Goal: Task Accomplishment & Management: Manage account settings

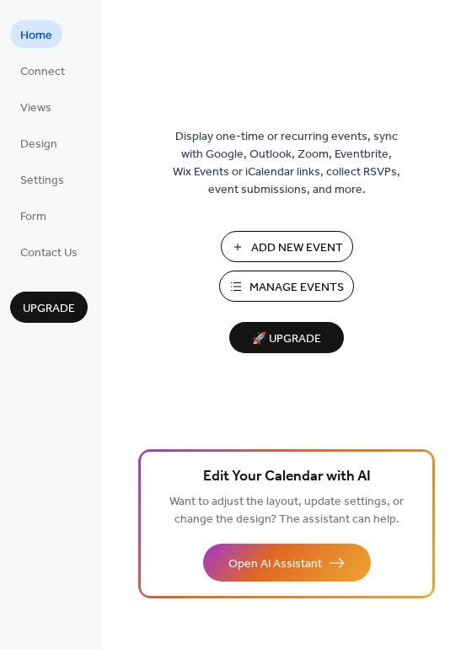
click at [281, 288] on span "Manage Events" at bounding box center [297, 288] width 94 height 18
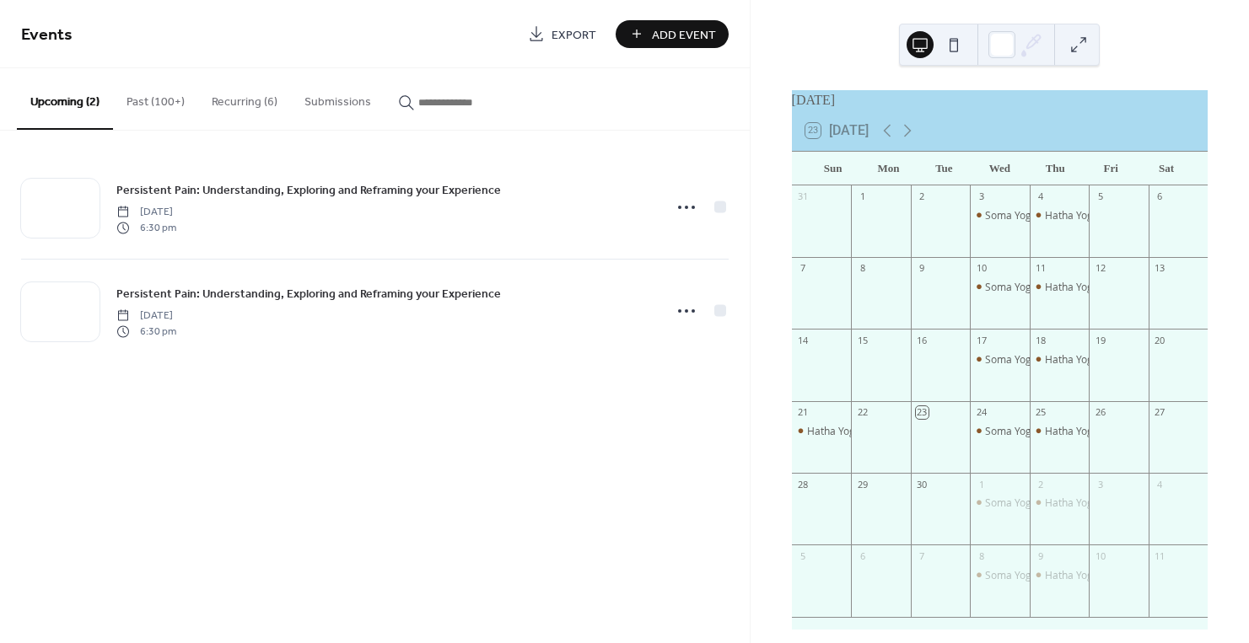
click at [232, 104] on button "Recurring (6)" at bounding box center [244, 98] width 93 height 60
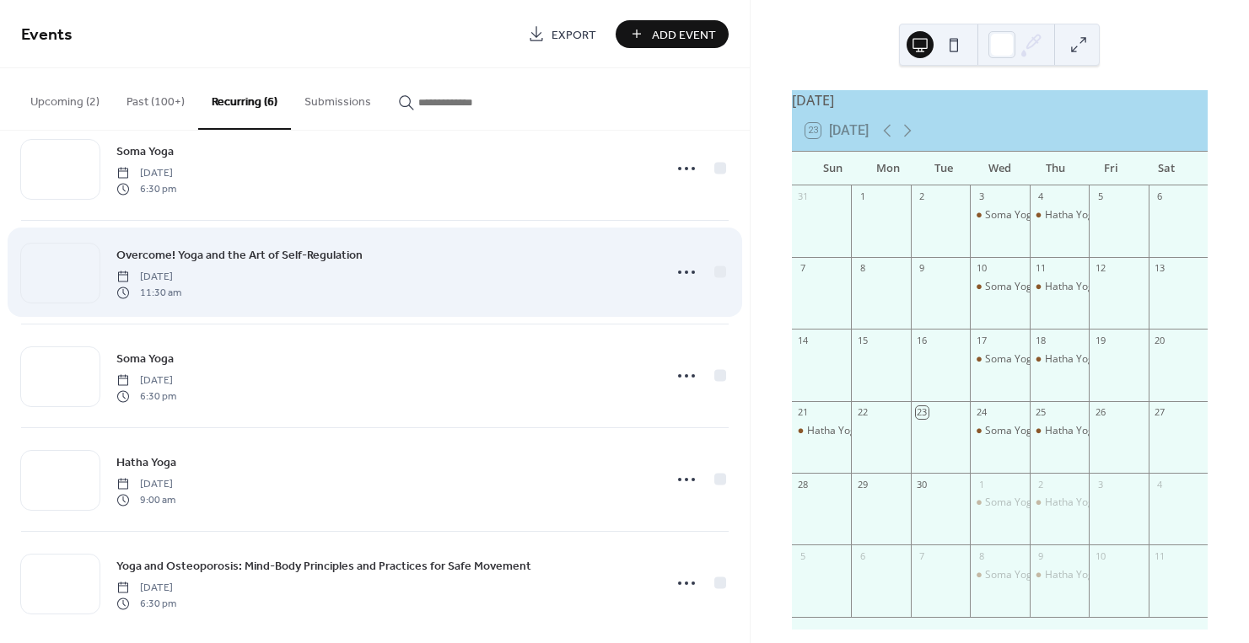
scroll to position [156, 0]
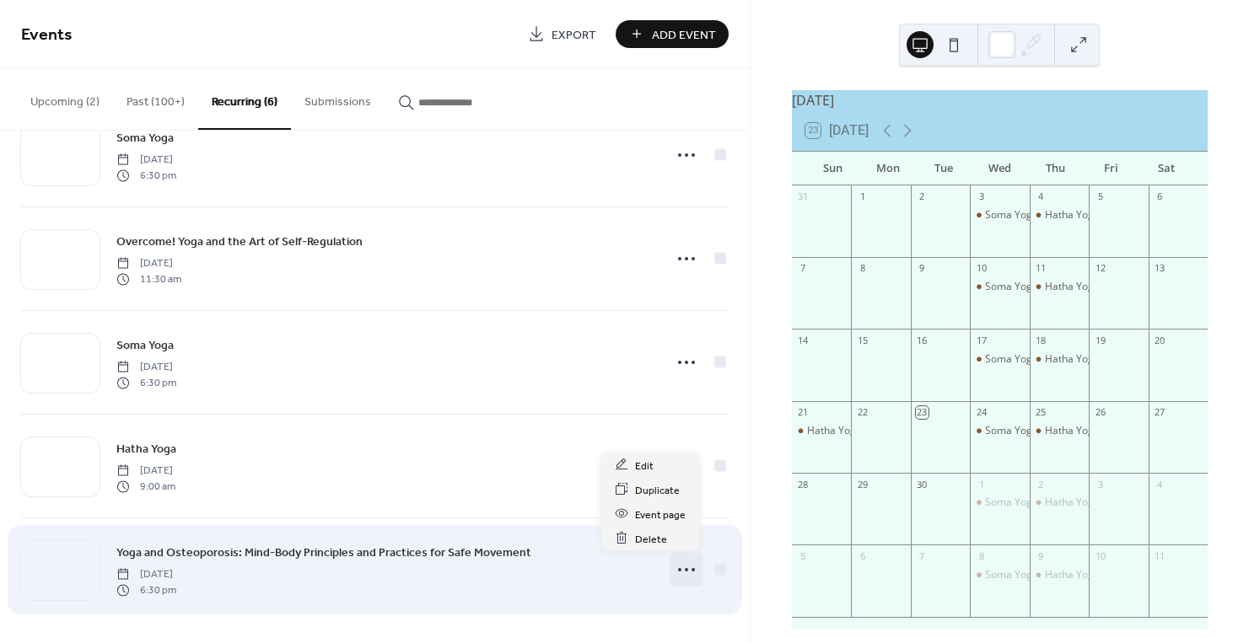
click at [678, 566] on icon at bounding box center [686, 570] width 27 height 27
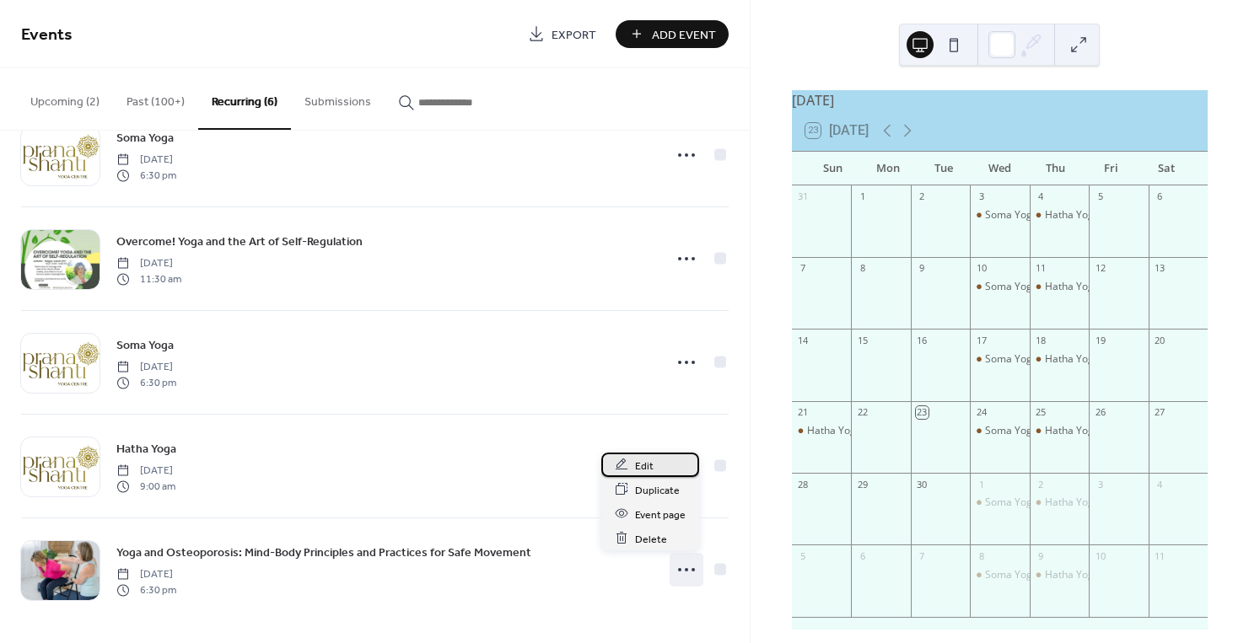
click at [639, 461] on span "Edit" at bounding box center [644, 466] width 19 height 18
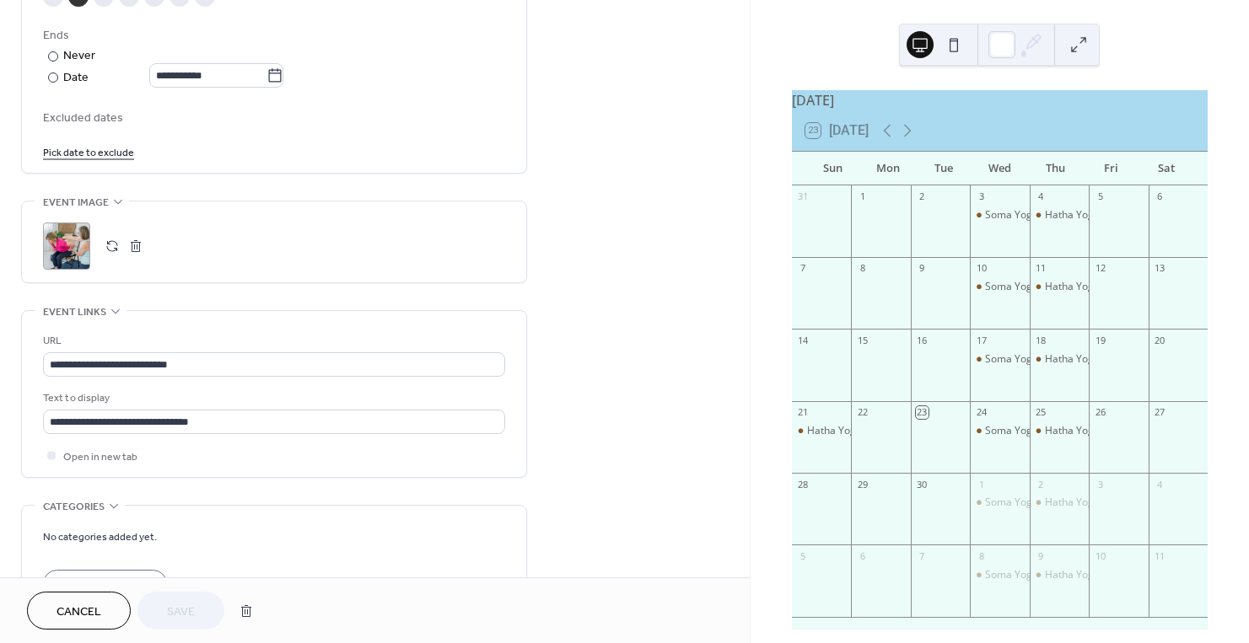
click at [309, 89] on div "**********" at bounding box center [274, 23] width 462 height 274
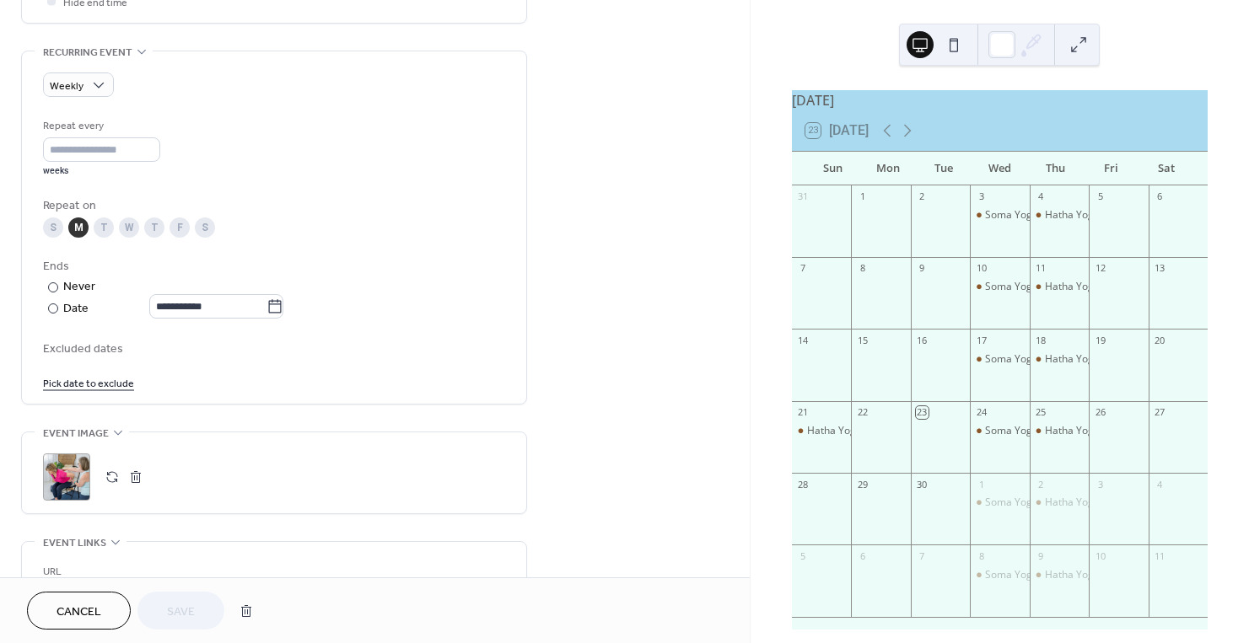
scroll to position [675, 0]
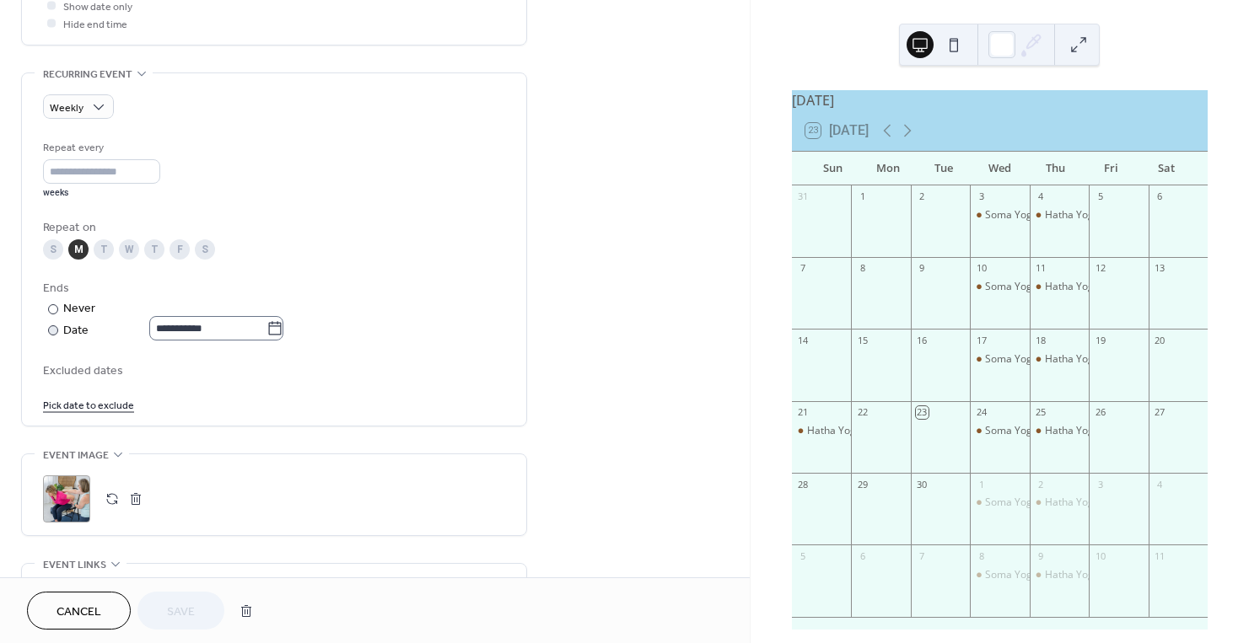
click at [277, 328] on icon at bounding box center [274, 328] width 17 height 17
click at [266, 328] on input "**********" at bounding box center [207, 328] width 117 height 24
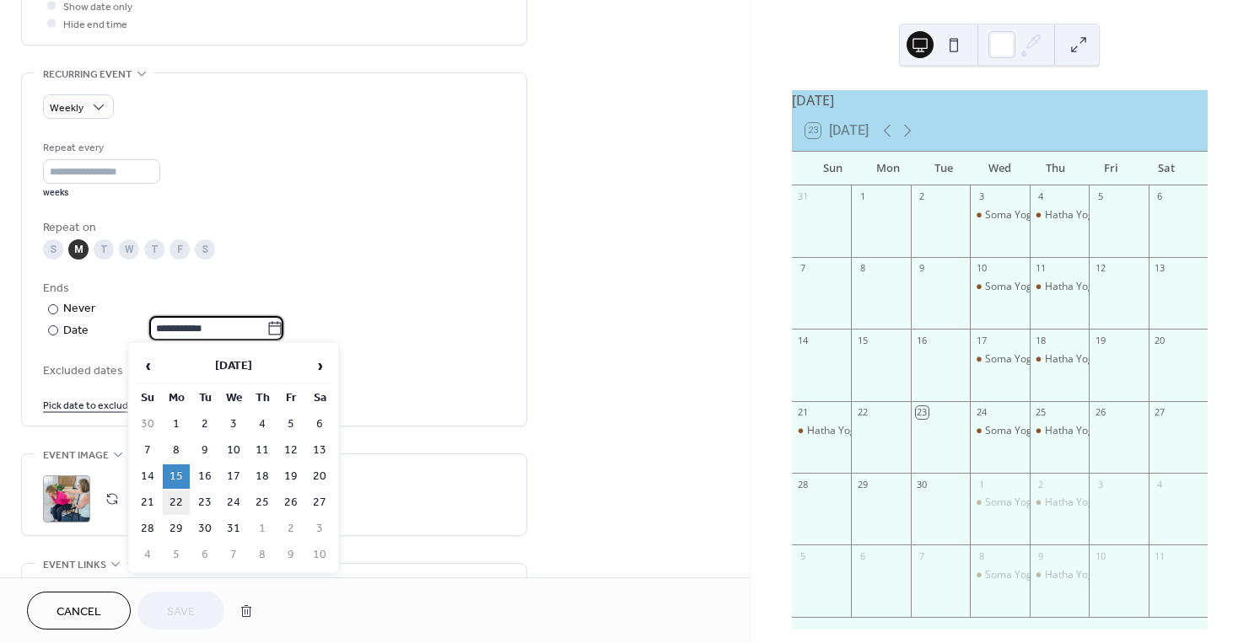
click at [170, 503] on td "22" at bounding box center [176, 503] width 27 height 24
type input "**********"
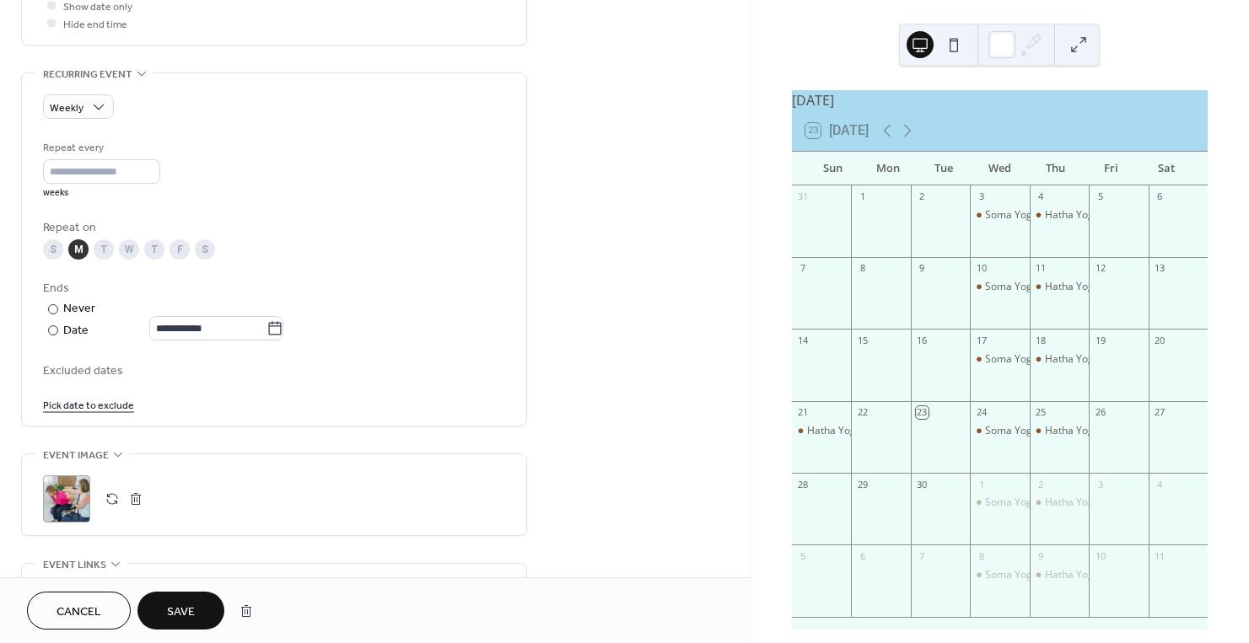
click at [195, 611] on span "Save" at bounding box center [181, 613] width 28 height 18
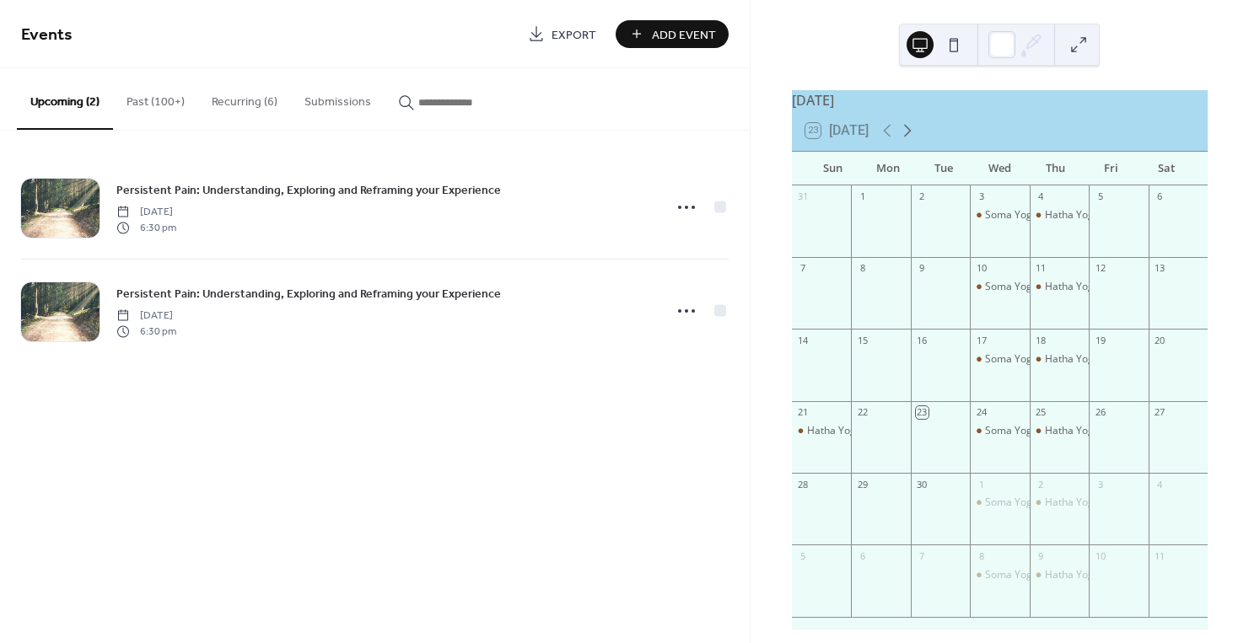
click at [914, 141] on icon at bounding box center [907, 131] width 20 height 20
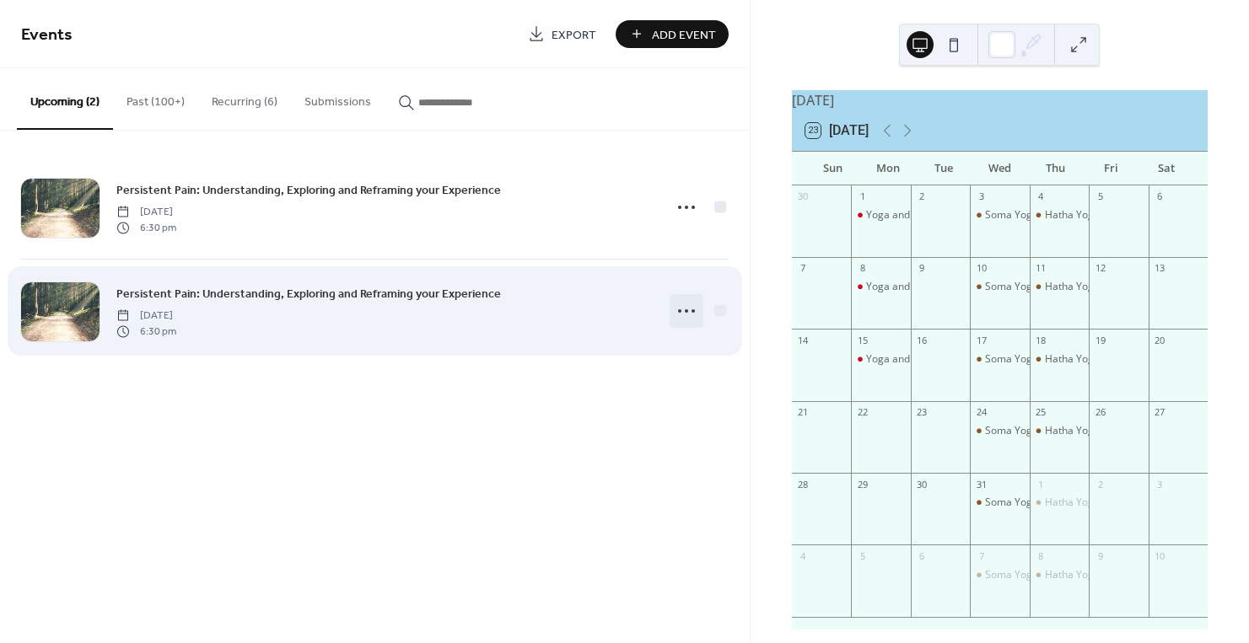
click at [692, 309] on circle at bounding box center [692, 310] width 3 height 3
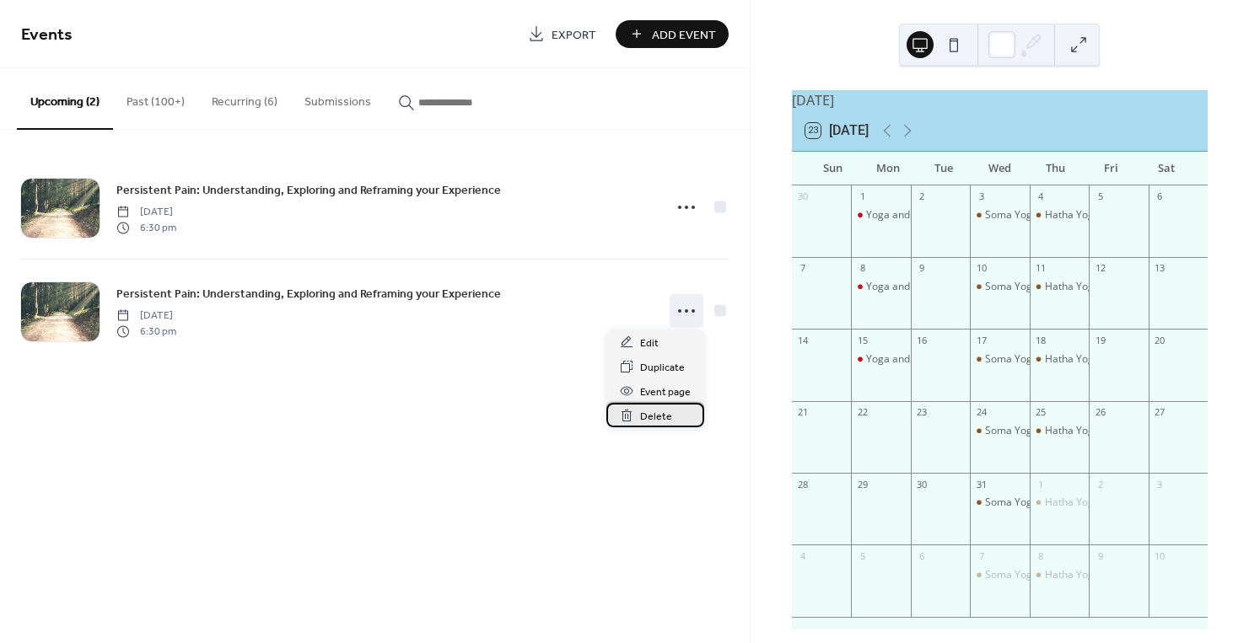
click at [657, 415] on span "Delete" at bounding box center [656, 417] width 32 height 18
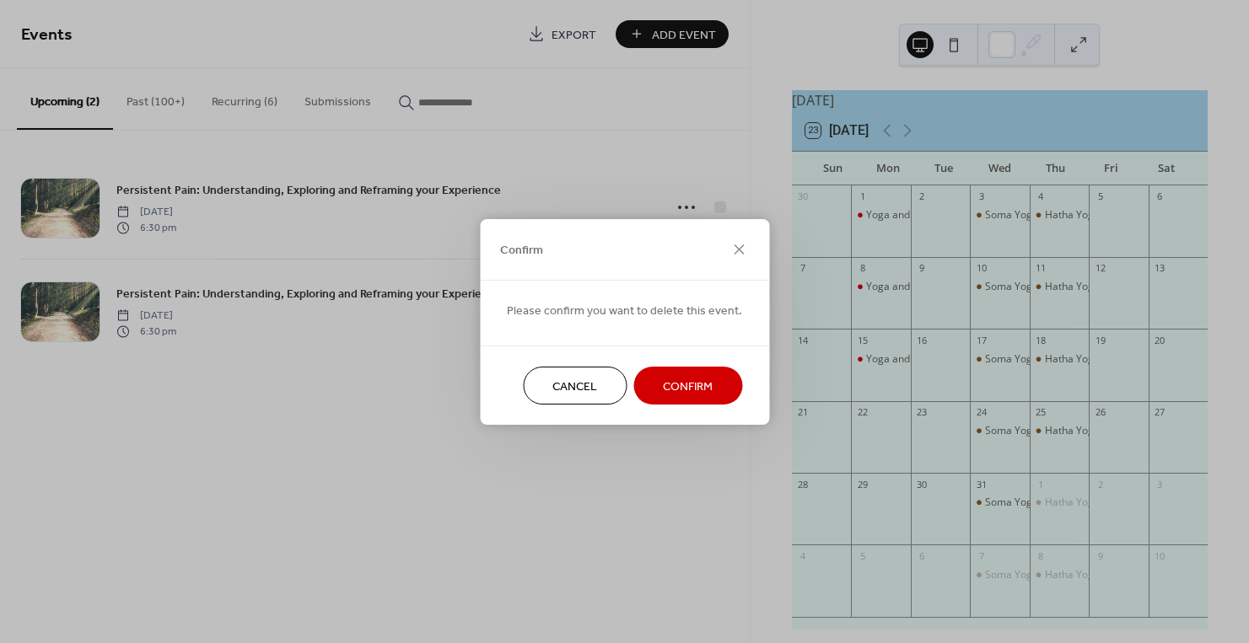
click at [663, 390] on span "Confirm" at bounding box center [688, 387] width 50 height 18
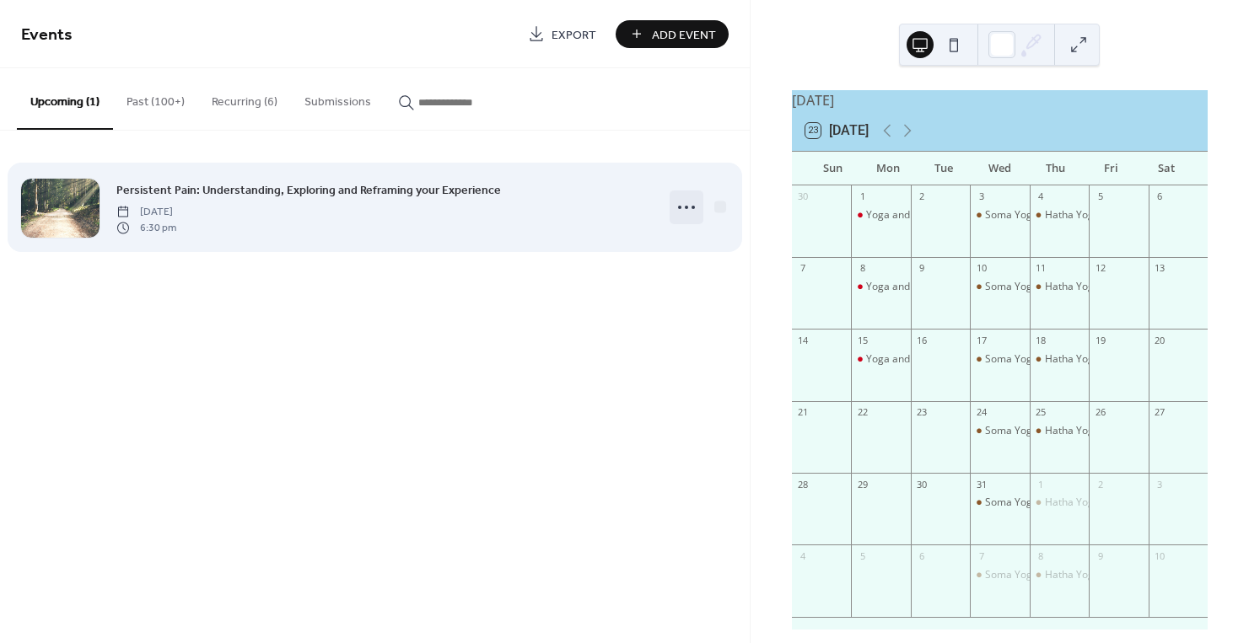
click at [686, 204] on icon at bounding box center [686, 207] width 27 height 27
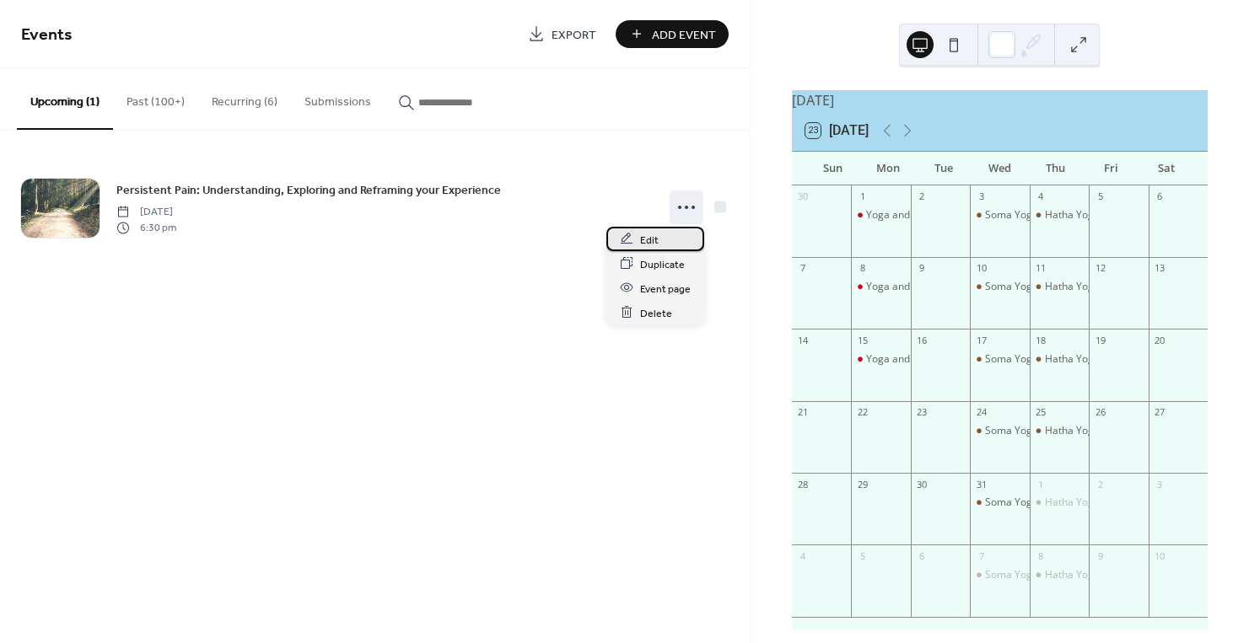
click at [651, 242] on span "Edit" at bounding box center [649, 240] width 19 height 18
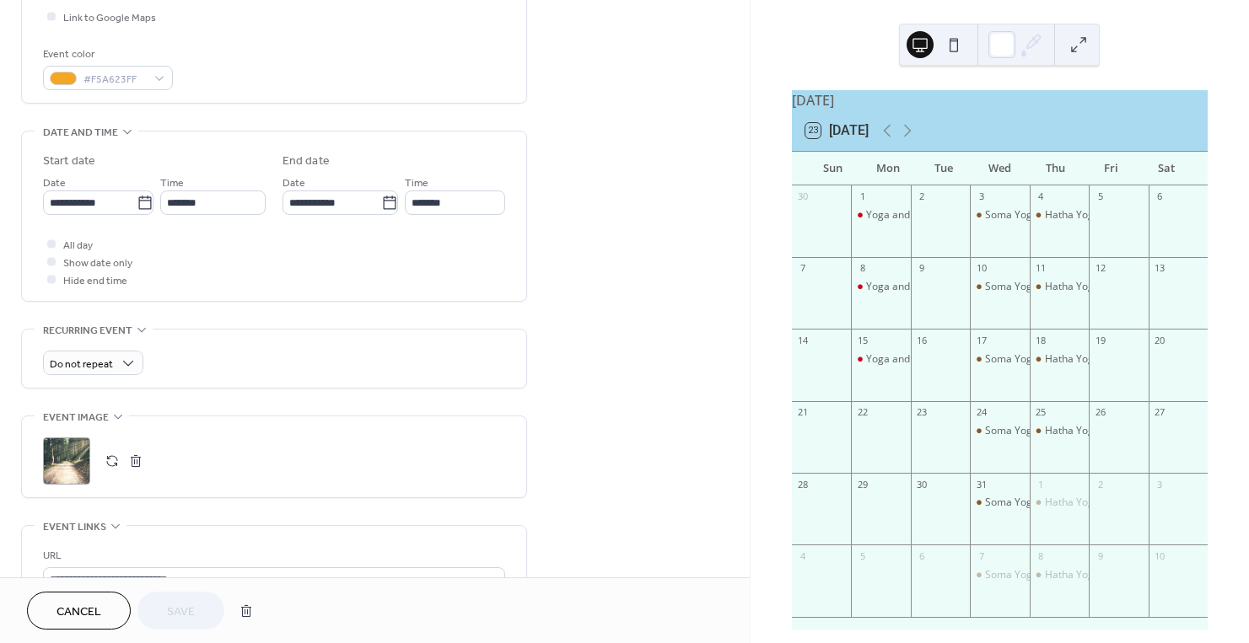
scroll to position [337, 0]
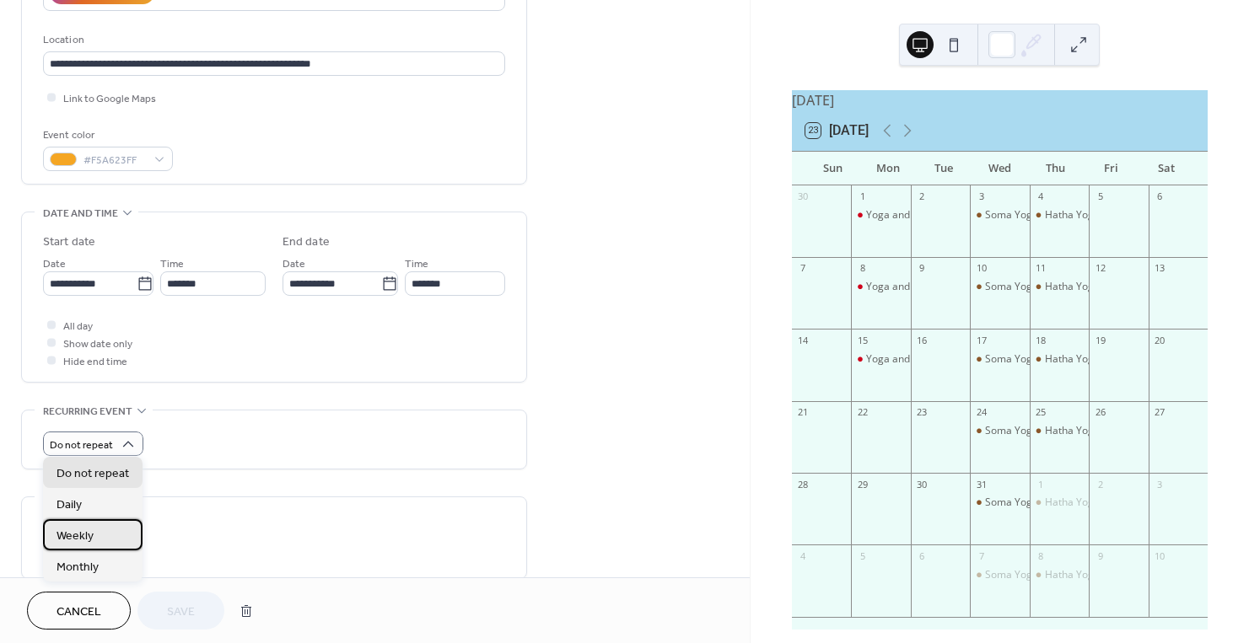
click at [94, 533] on div "Weekly" at bounding box center [92, 534] width 99 height 31
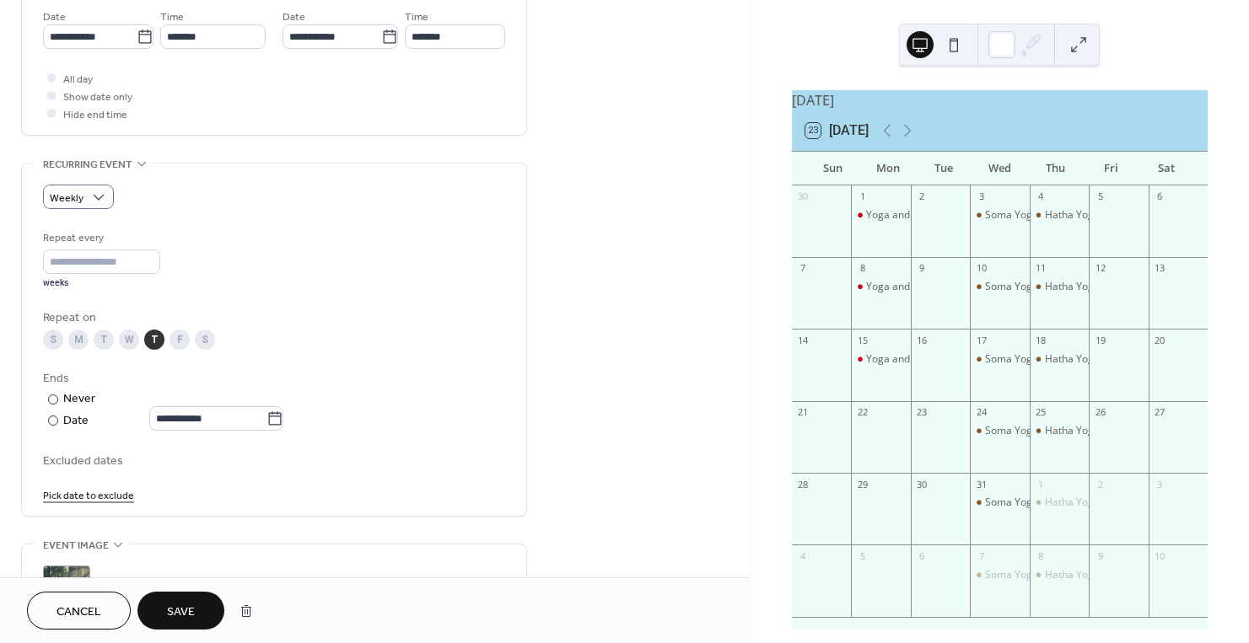
scroll to position [590, 0]
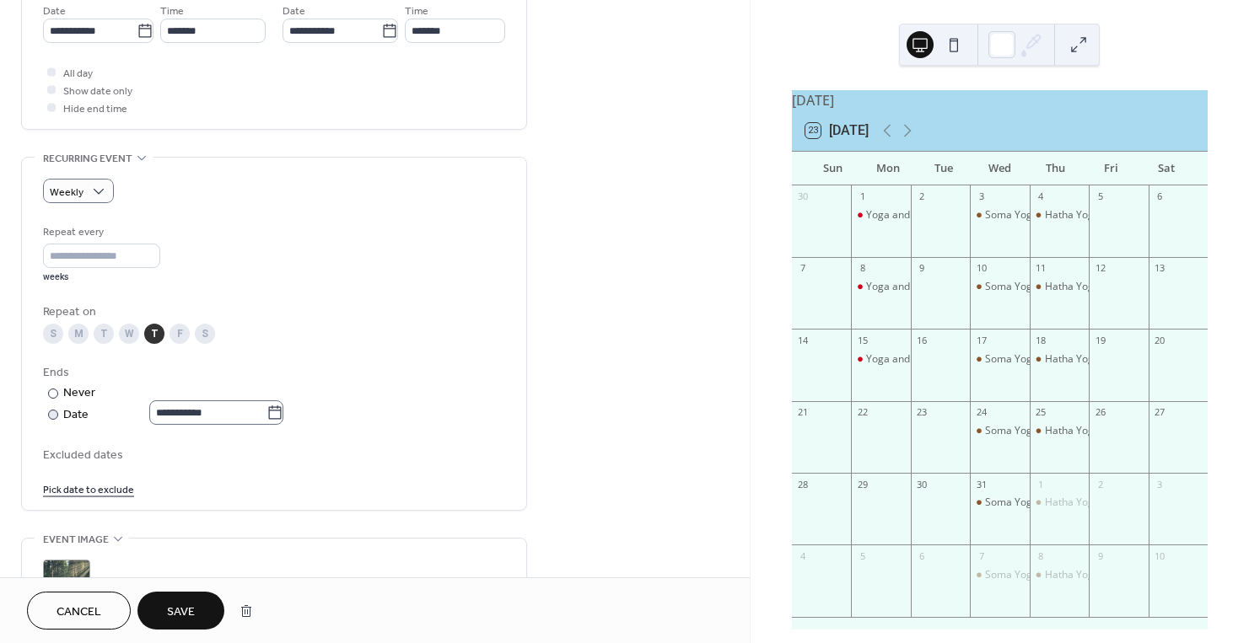
click at [278, 406] on icon at bounding box center [275, 412] width 13 height 13
click at [266, 405] on input "**********" at bounding box center [207, 413] width 117 height 24
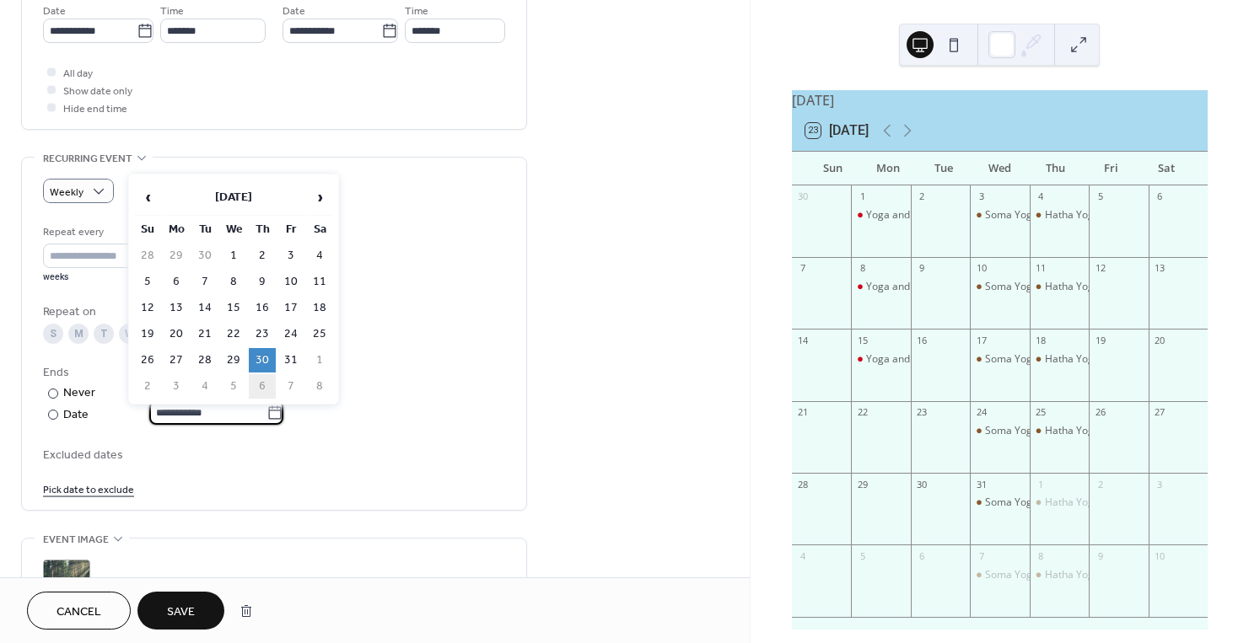
click at [260, 380] on td "6" at bounding box center [262, 386] width 27 height 24
type input "**********"
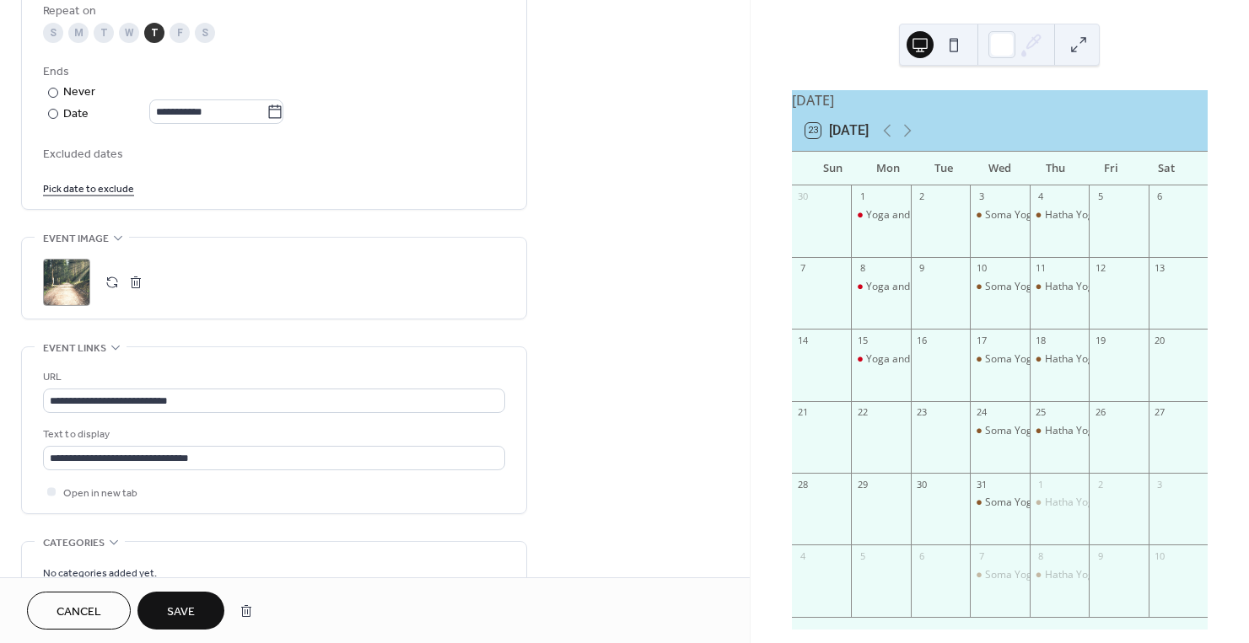
scroll to position [928, 0]
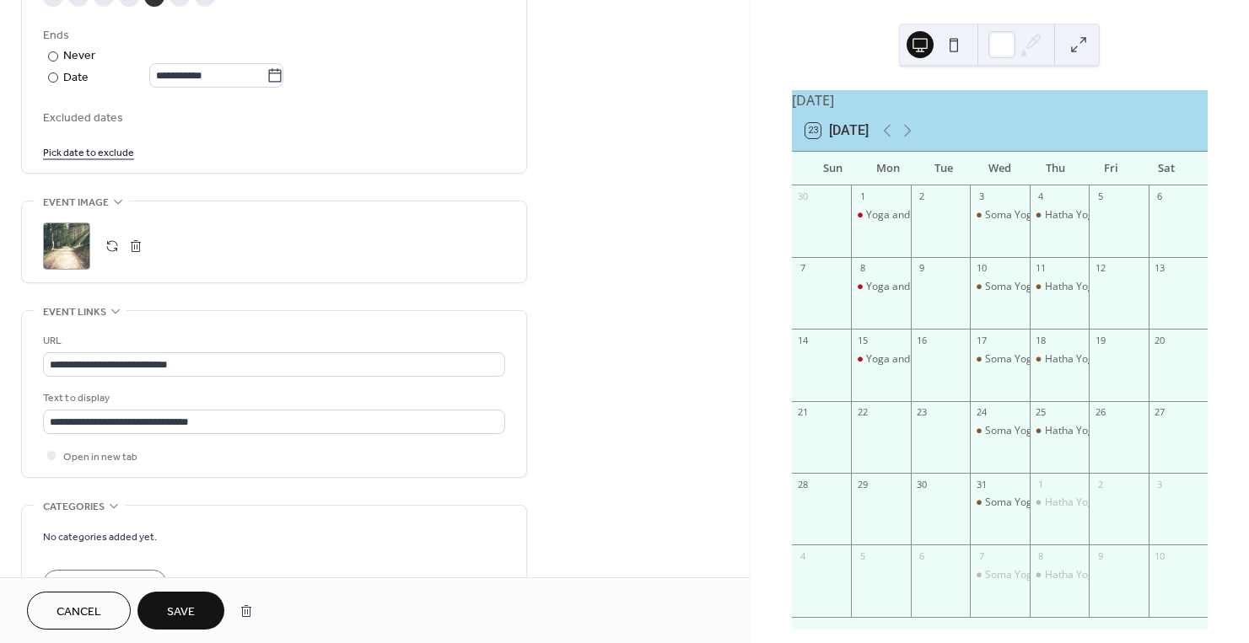
click at [198, 618] on button "Save" at bounding box center [180, 611] width 87 height 38
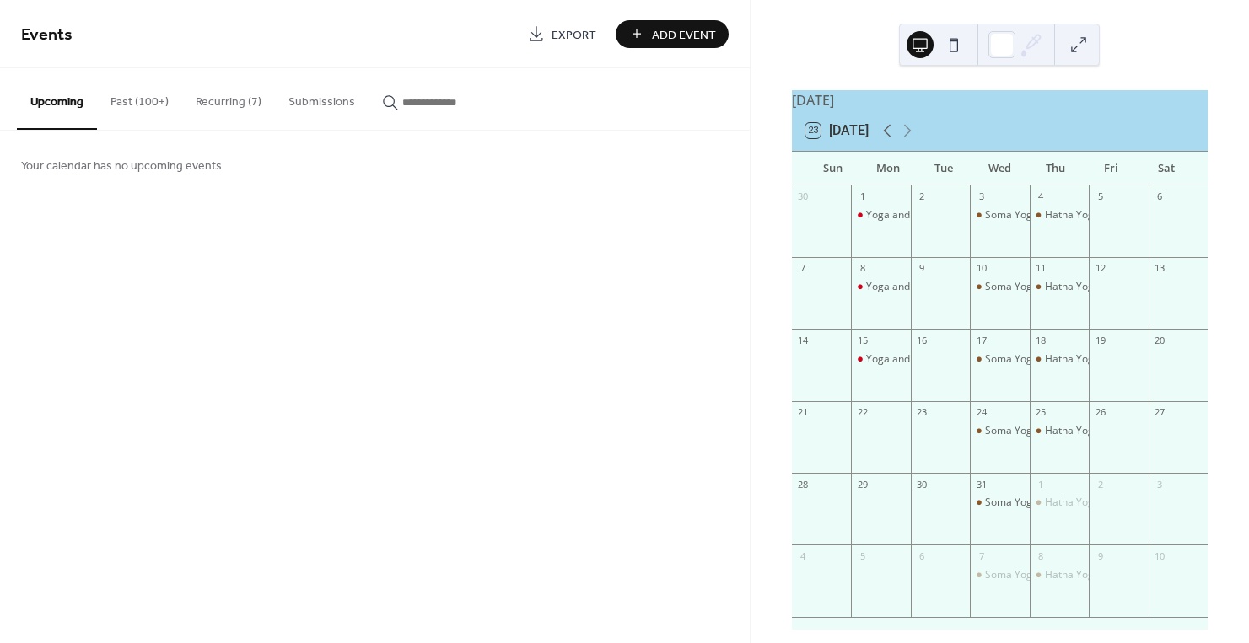
click at [890, 139] on icon at bounding box center [887, 131] width 20 height 20
click at [906, 139] on icon at bounding box center [907, 131] width 20 height 20
click at [484, 246] on div "Events Export Add Event Upcoming Past (100+) Recurring (7) Submissions Your cal…" at bounding box center [375, 321] width 750 height 643
